Goal: Transaction & Acquisition: Purchase product/service

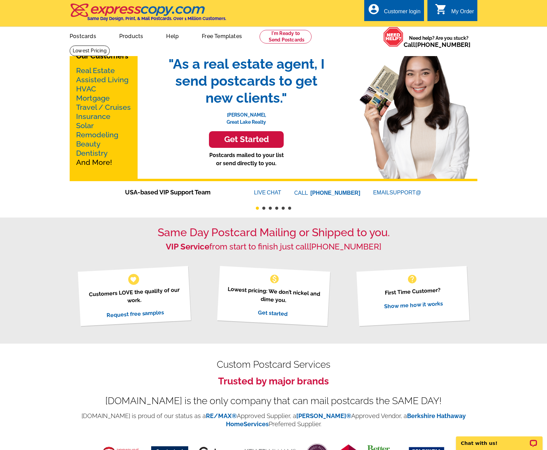
click at [101, 68] on link "Real Estate" at bounding box center [95, 70] width 39 height 8
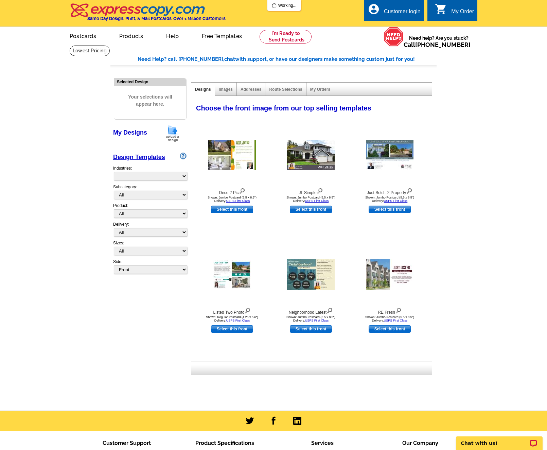
select select "785"
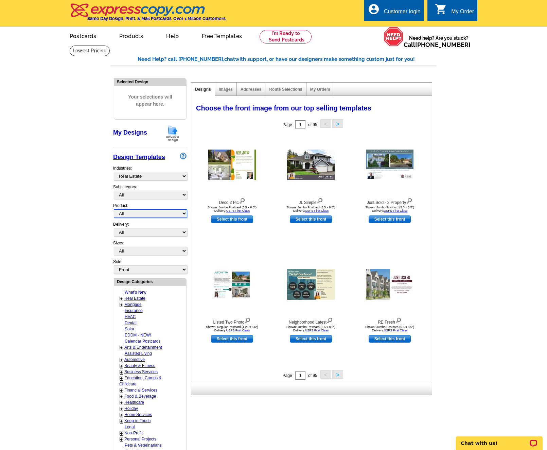
click at [131, 212] on select "All Postcards Letters and flyers Business Cards Door Hangers Greeting Cards" at bounding box center [150, 213] width 73 height 8
select select "1"
click at [114, 209] on select "All Postcards Letters and flyers Business Cards Door Hangers Greeting Cards" at bounding box center [150, 213] width 73 height 8
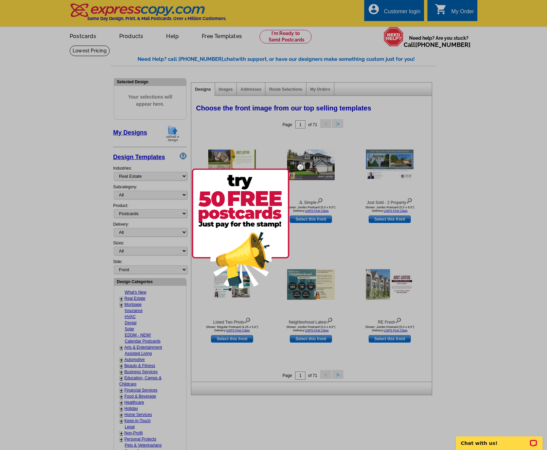
click at [300, 169] on img at bounding box center [300, 167] width 20 height 20
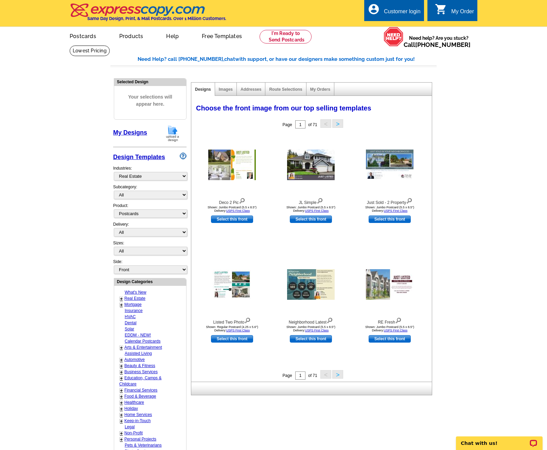
click at [338, 374] on button ">" at bounding box center [337, 374] width 11 height 8
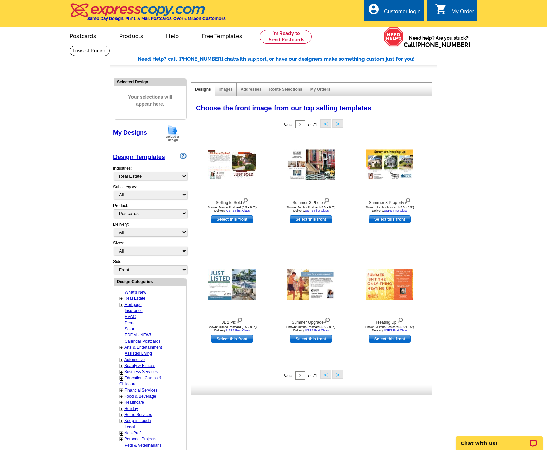
click at [340, 372] on button ">" at bounding box center [337, 374] width 11 height 8
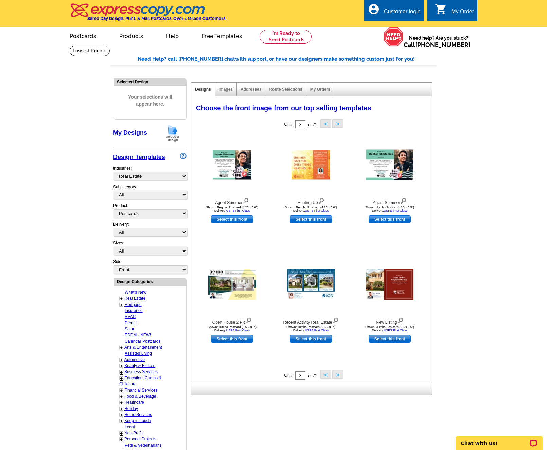
click at [340, 372] on button ">" at bounding box center [337, 374] width 11 height 8
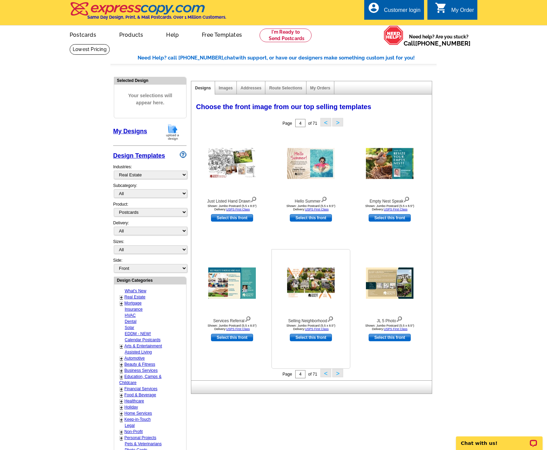
scroll to position [4, 0]
